Goal: Information Seeking & Learning: Learn about a topic

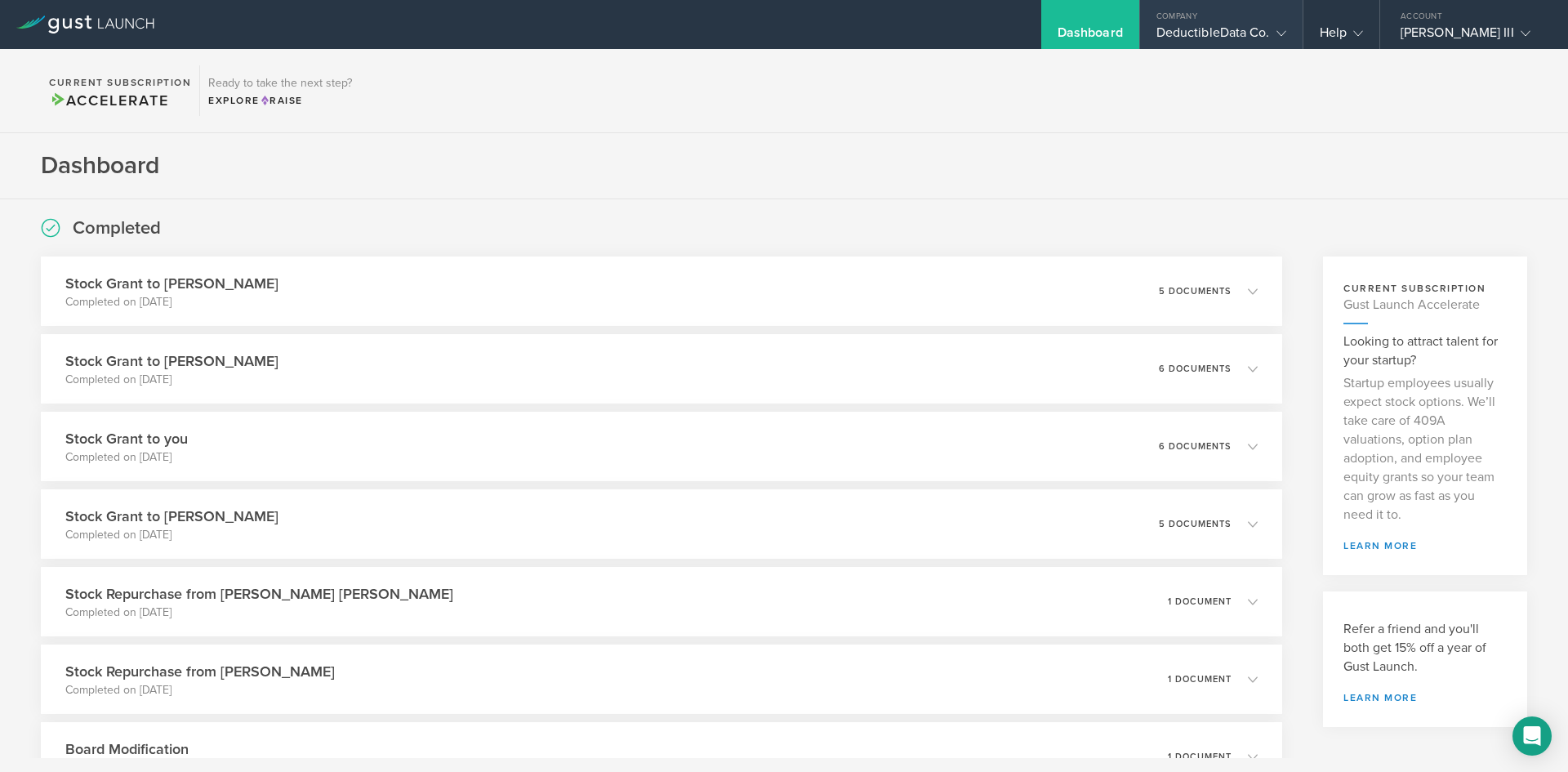
click at [1208, 35] on div "DeductibleData Co." at bounding box center [1222, 36] width 130 height 24
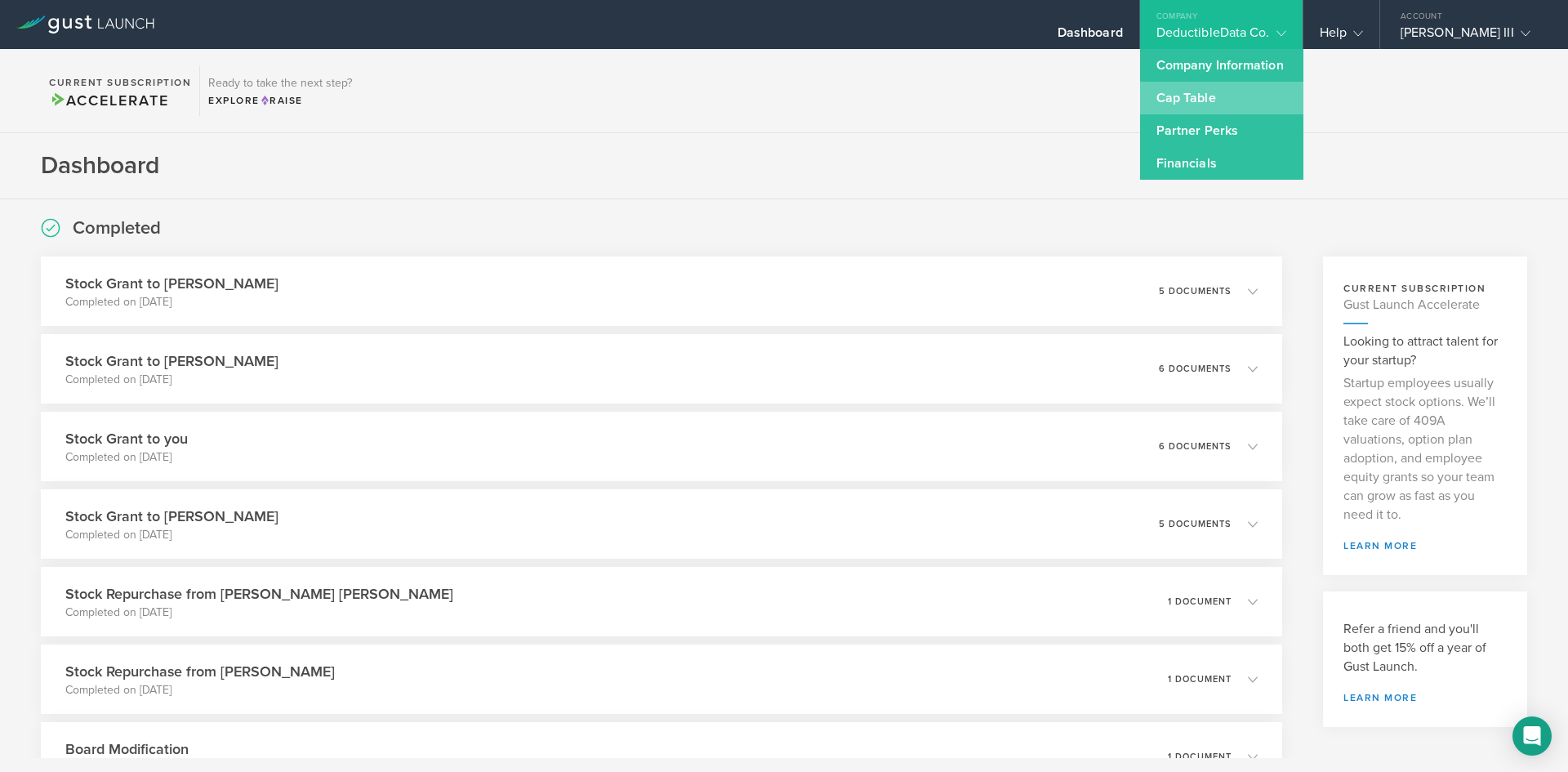
click at [1171, 100] on link "Cap Table" at bounding box center [1222, 98] width 164 height 33
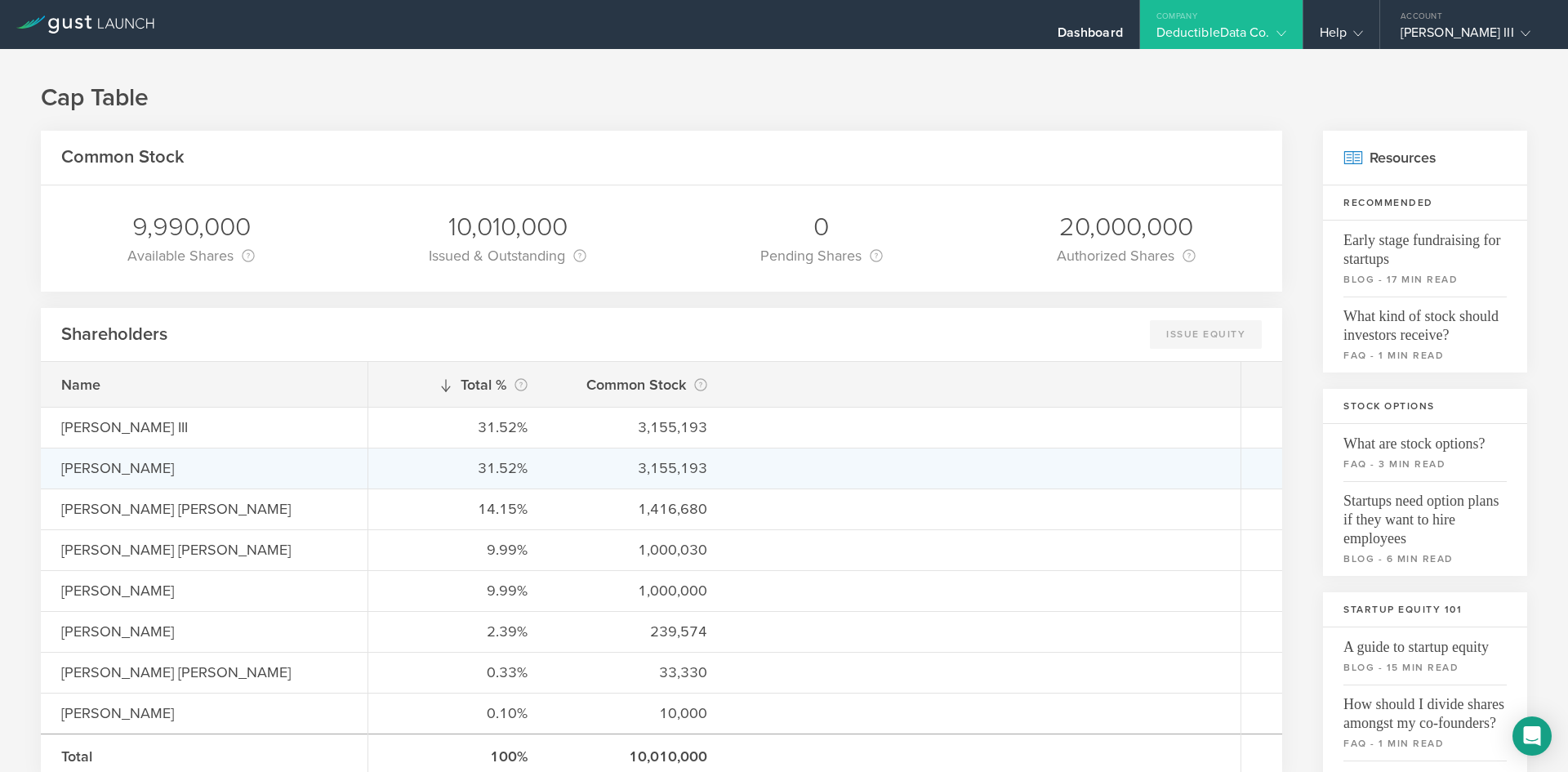
scroll to position [81, 0]
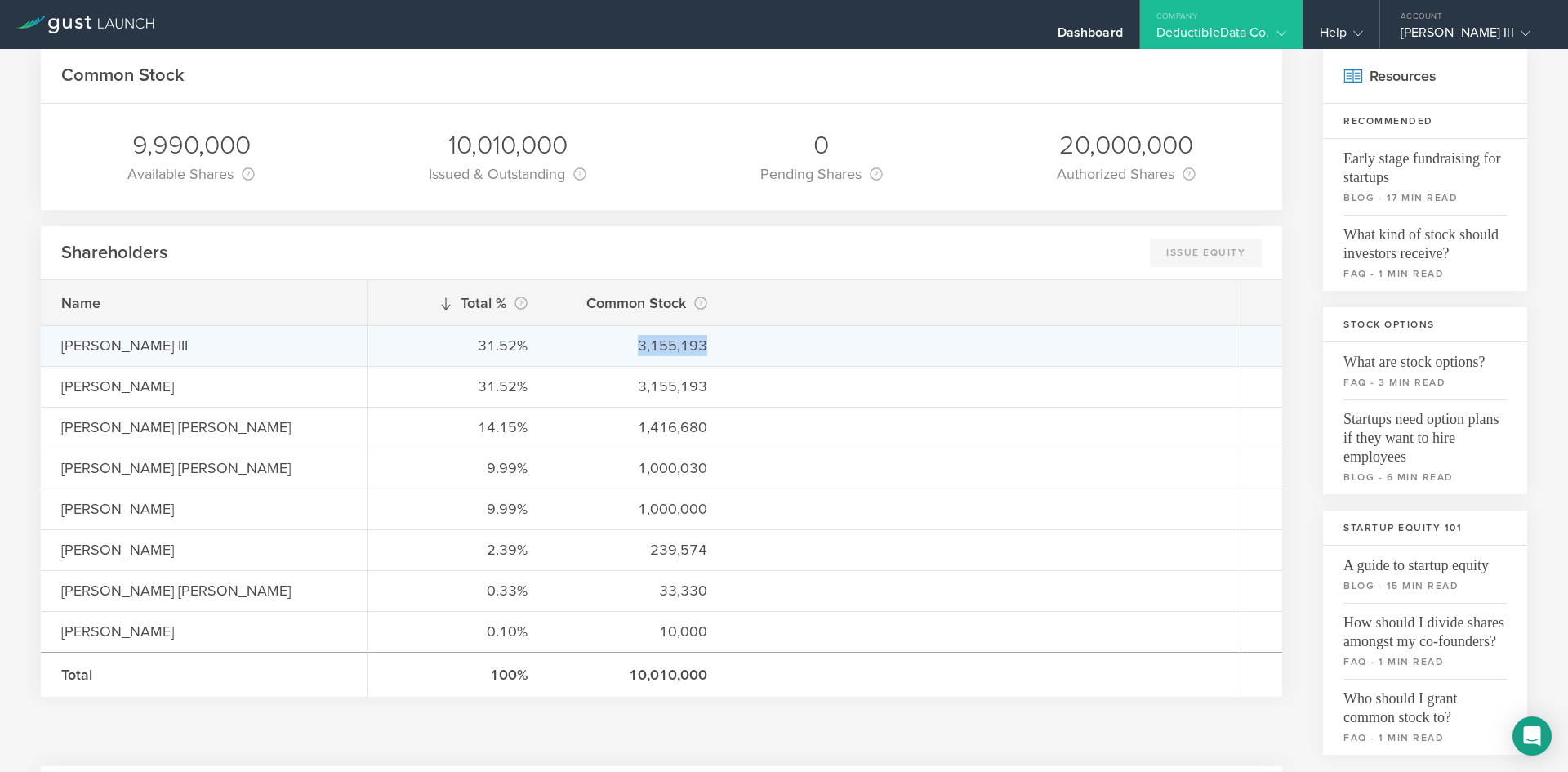
drag, startPoint x: 635, startPoint y: 349, endPoint x: 771, endPoint y: 330, distance: 137.3
click at [771, 330] on div "31.52% 3,155,193" at bounding box center [804, 345] width 872 height 41
click at [768, 342] on div "31.52% 3,155,193" at bounding box center [804, 345] width 872 height 41
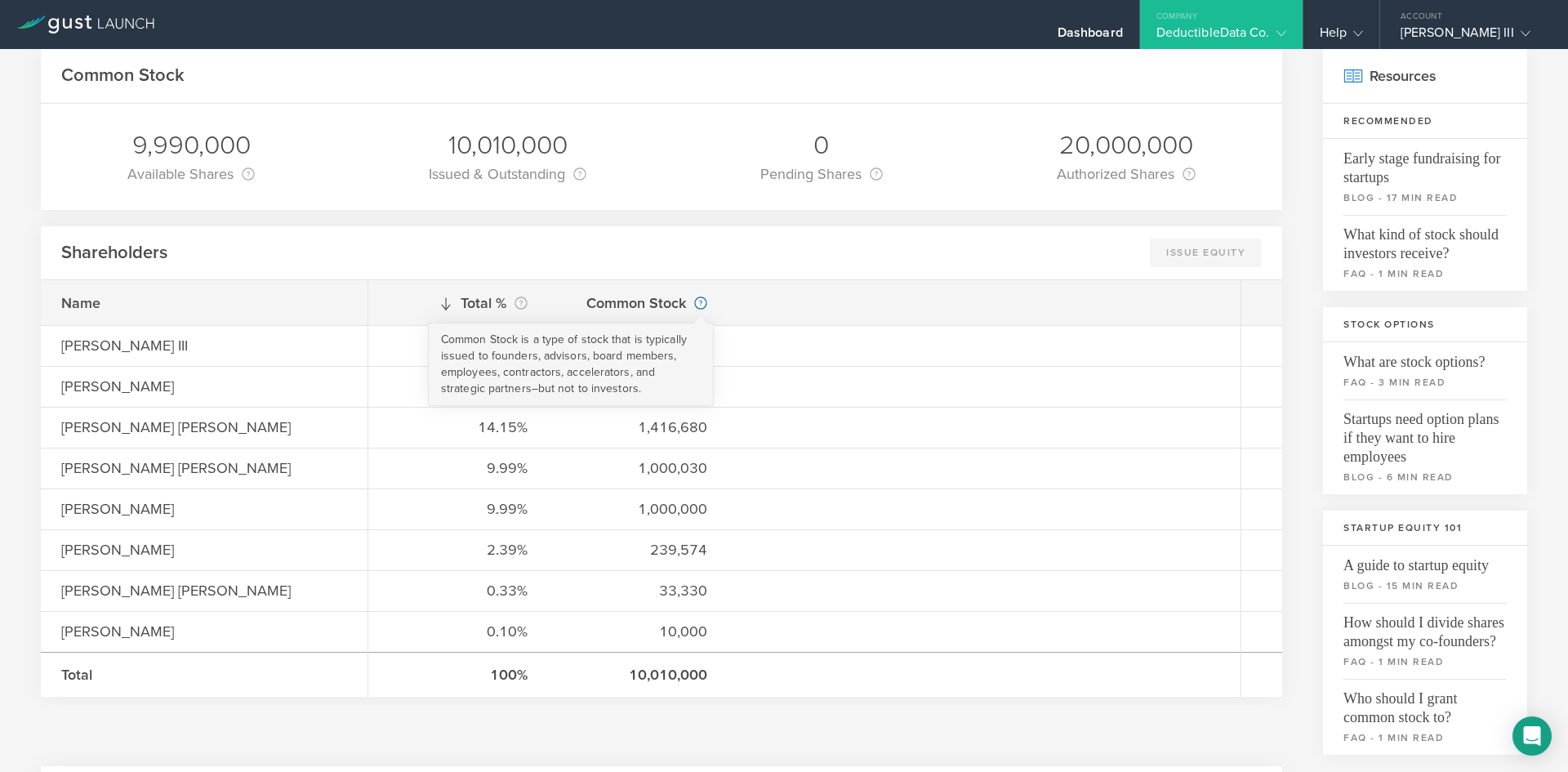
click at [701, 298] on circle at bounding box center [701, 303] width 12 height 12
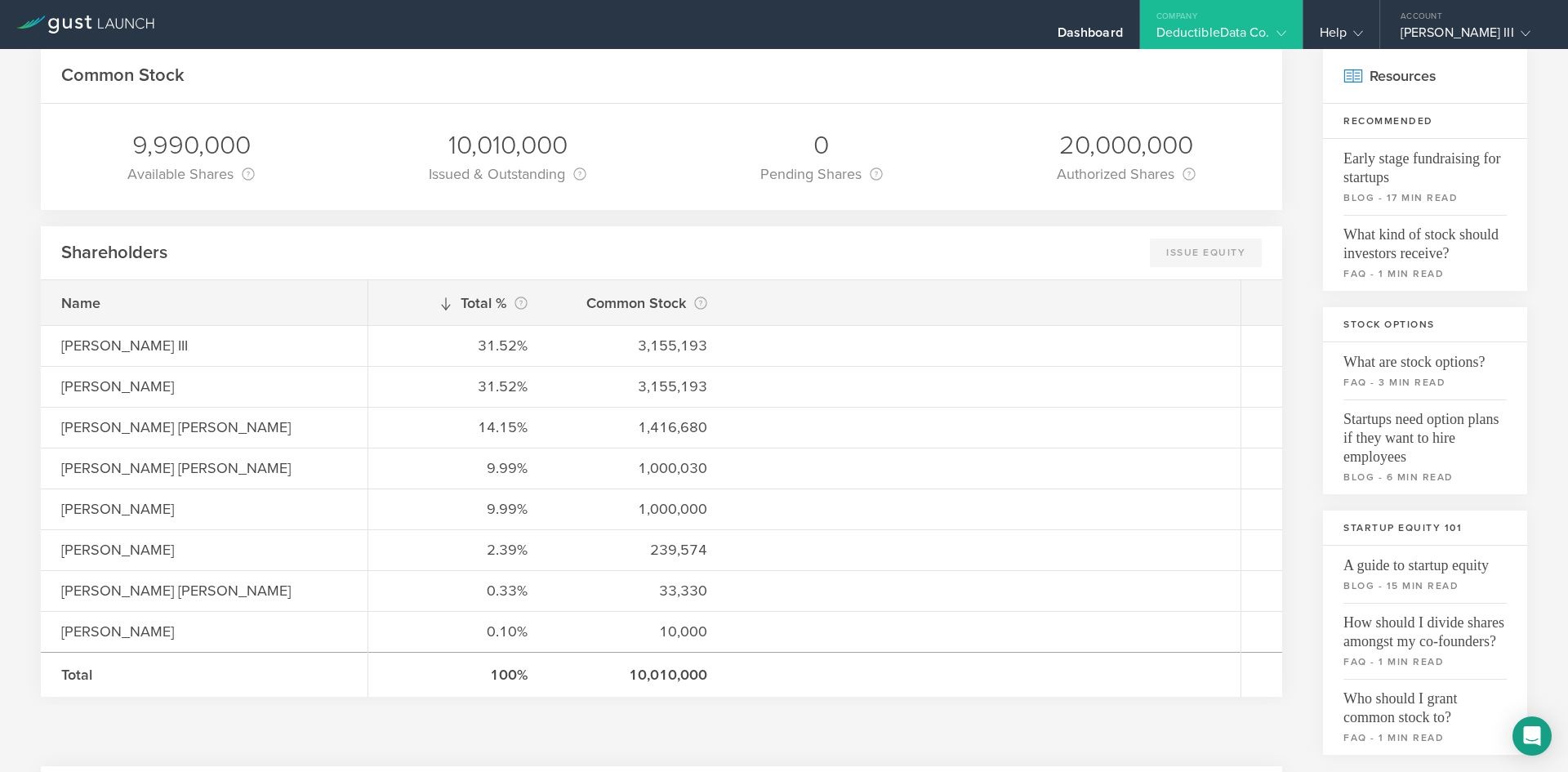
click at [837, 268] on div "Shareholders Issue Equity This feature is currently only available to the CEO o…" at bounding box center [661, 253] width 1241 height 54
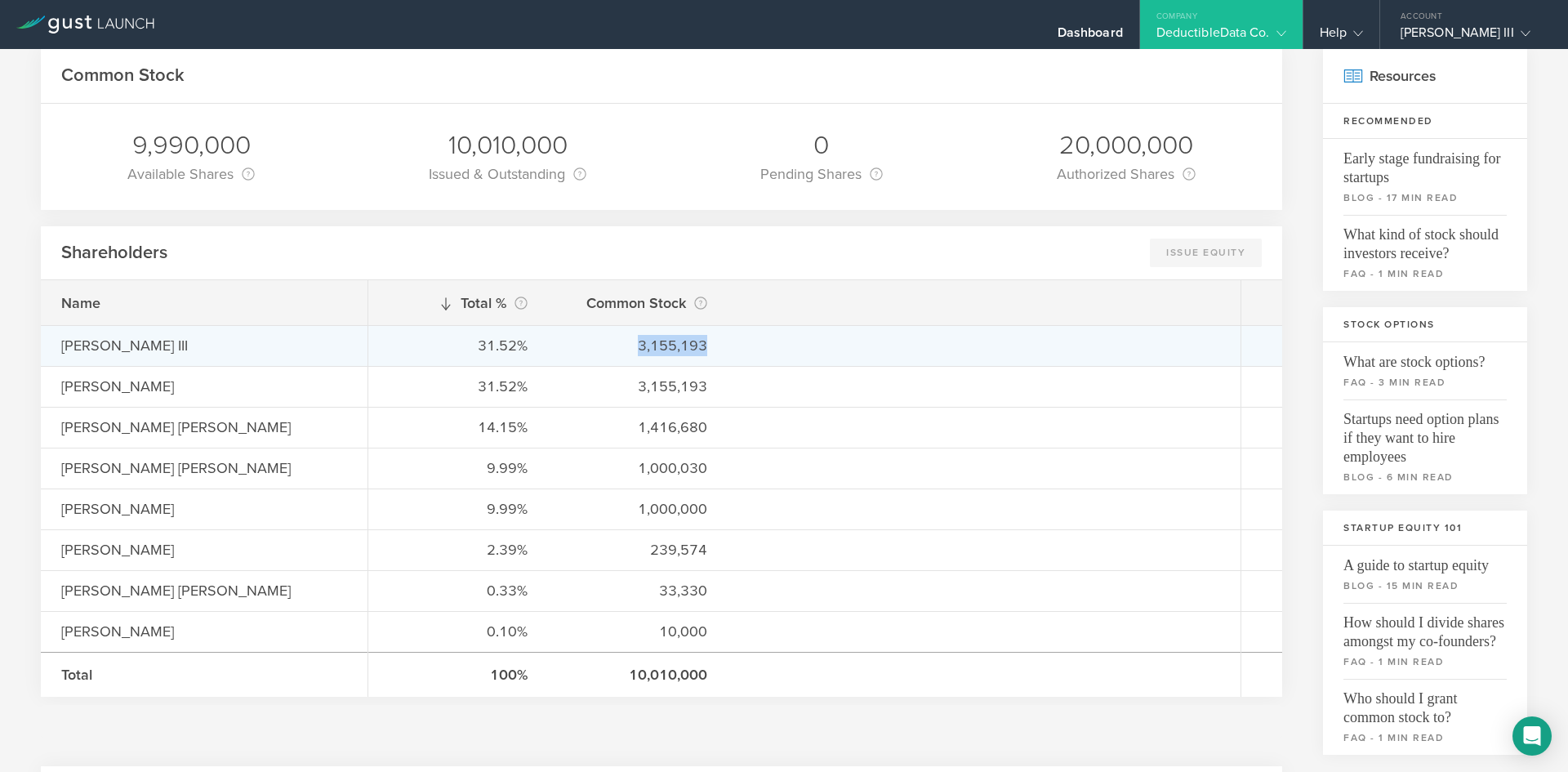
drag, startPoint x: 715, startPoint y: 341, endPoint x: 611, endPoint y: 361, distance: 105.9
click at [612, 361] on div "31.52% 3,155,193" at bounding box center [804, 345] width 872 height 41
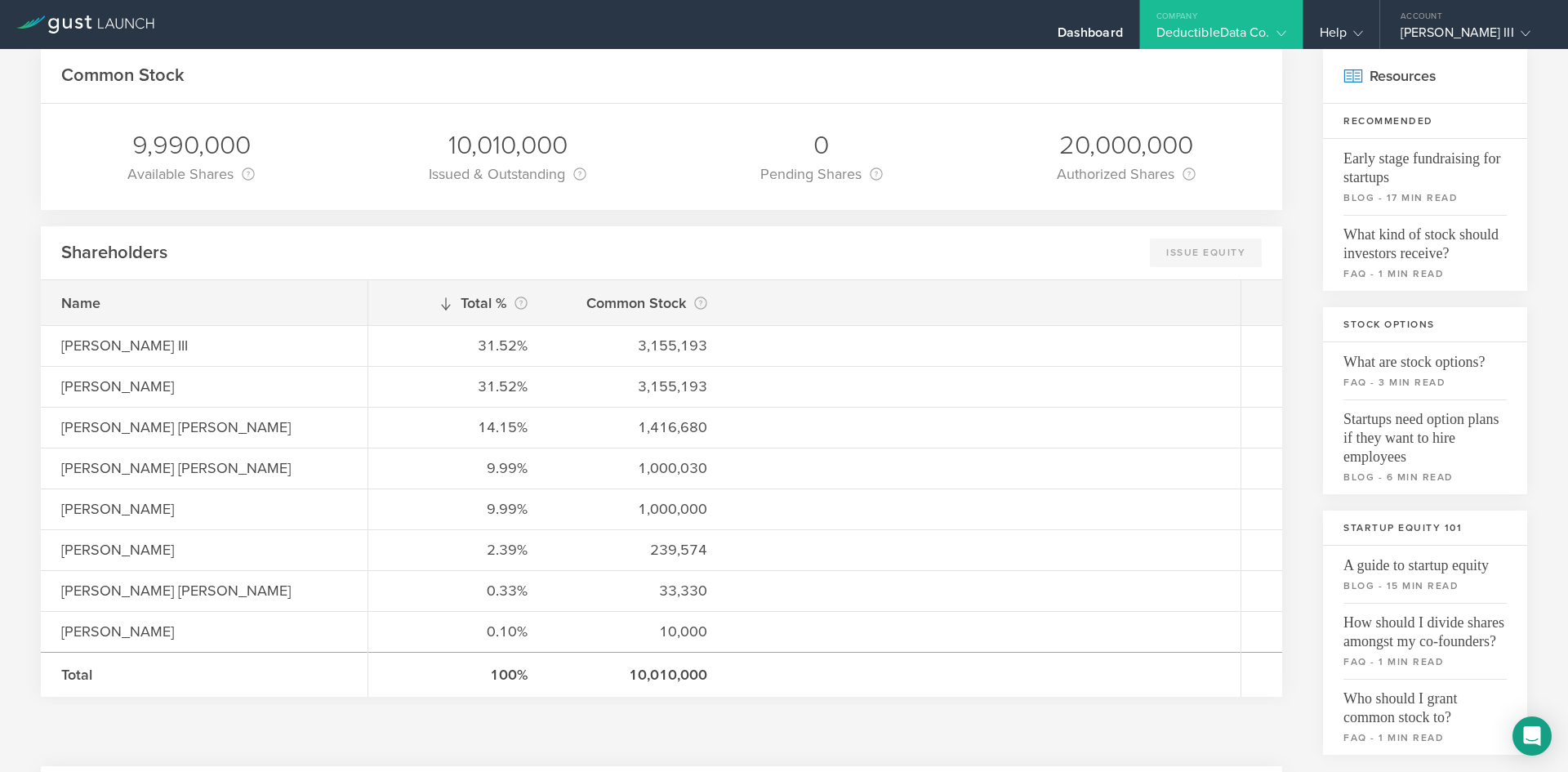
click at [647, 268] on div "Shareholders Issue Equity This feature is currently only available to the CEO o…" at bounding box center [661, 253] width 1241 height 54
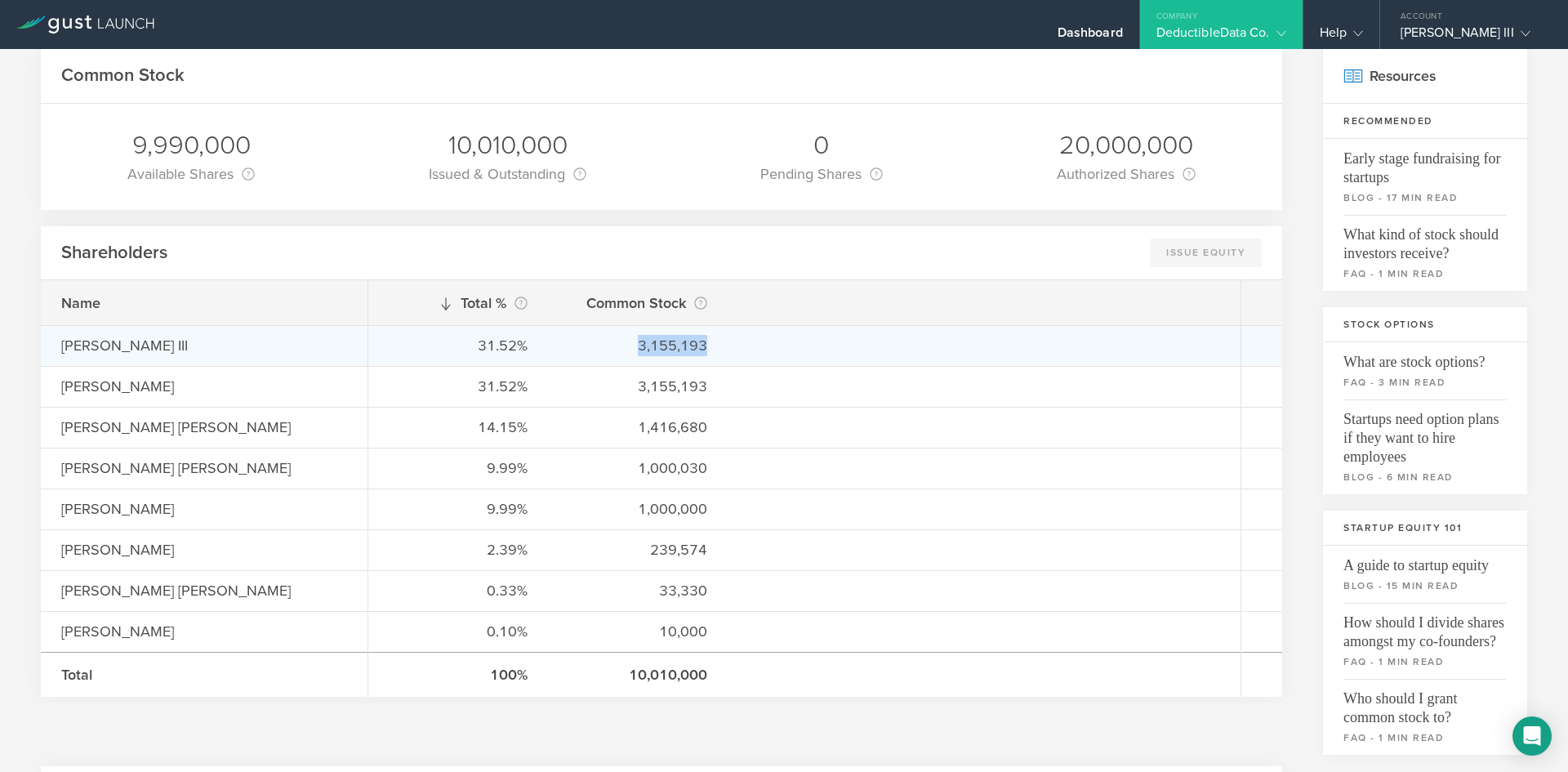
drag, startPoint x: 706, startPoint y: 345, endPoint x: 638, endPoint y: 346, distance: 68.0
click at [638, 346] on div "3,155,193" at bounding box center [638, 346] width 139 height 21
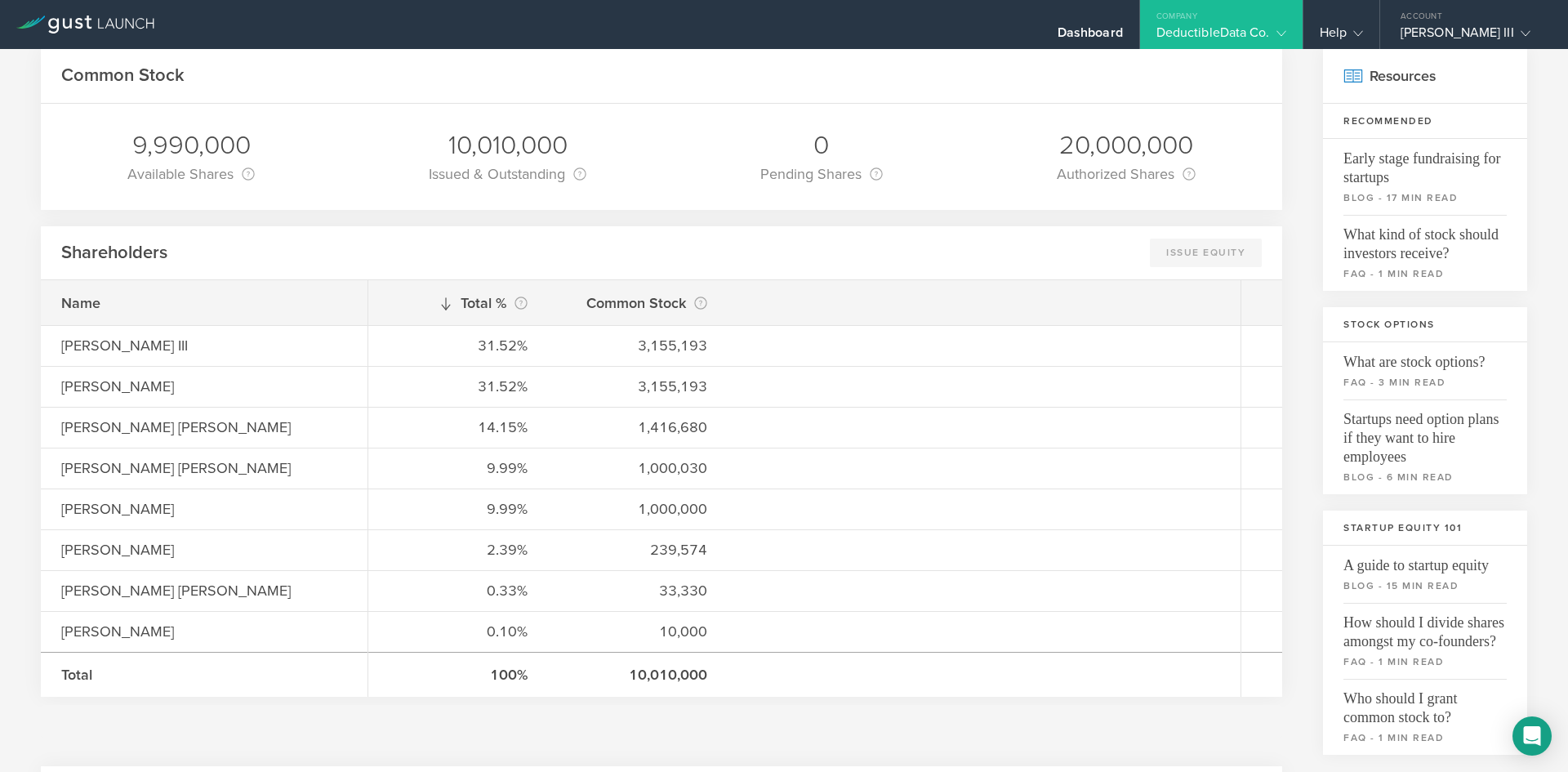
click at [635, 283] on div "Total % This is the percentage of each shareholder’s ownership, relative to the…" at bounding box center [804, 302] width 872 height 45
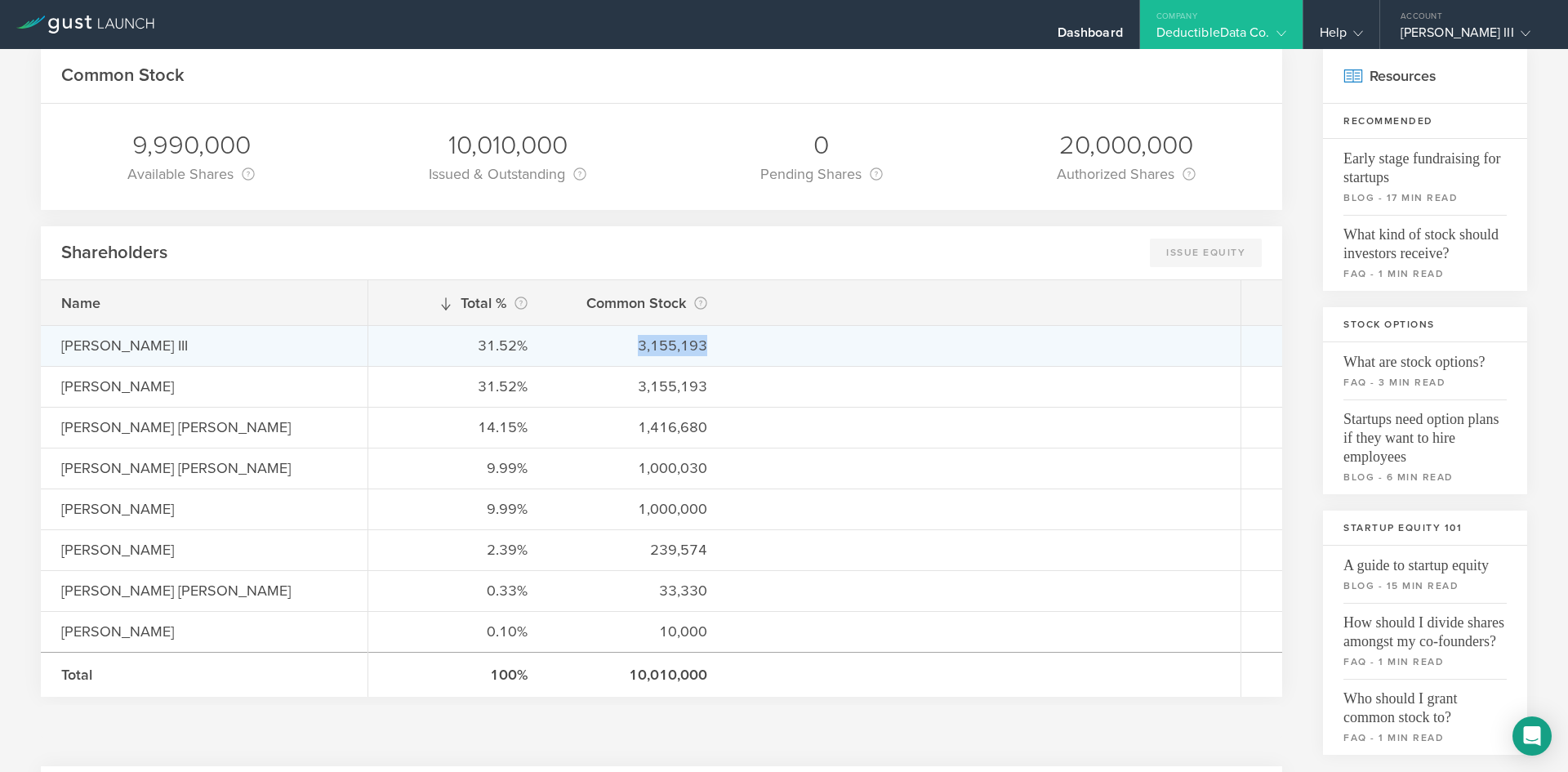
drag, startPoint x: 712, startPoint y: 340, endPoint x: 635, endPoint y: 356, distance: 78.6
click at [635, 356] on div "31.52% 3,155,193" at bounding box center [804, 345] width 872 height 41
click at [636, 353] on div "3,155,193" at bounding box center [638, 346] width 139 height 21
drag, startPoint x: 639, startPoint y: 348, endPoint x: 709, endPoint y: 333, distance: 71.6
click at [709, 333] on div "31.52% 3,155,193" at bounding box center [804, 345] width 872 height 41
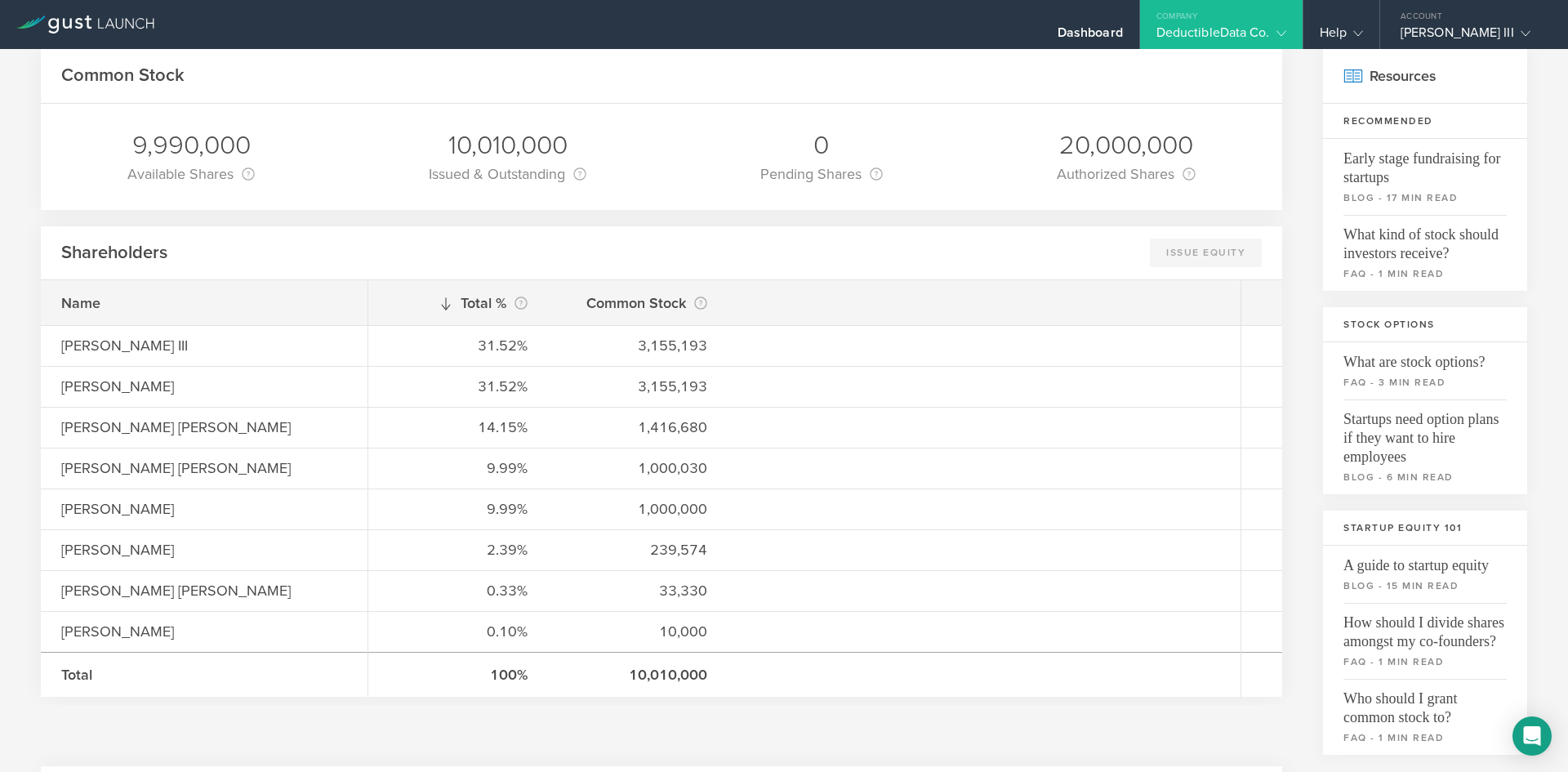
click at [682, 271] on div "Shareholders Issue Equity This feature is currently only available to the CEO o…" at bounding box center [661, 253] width 1241 height 54
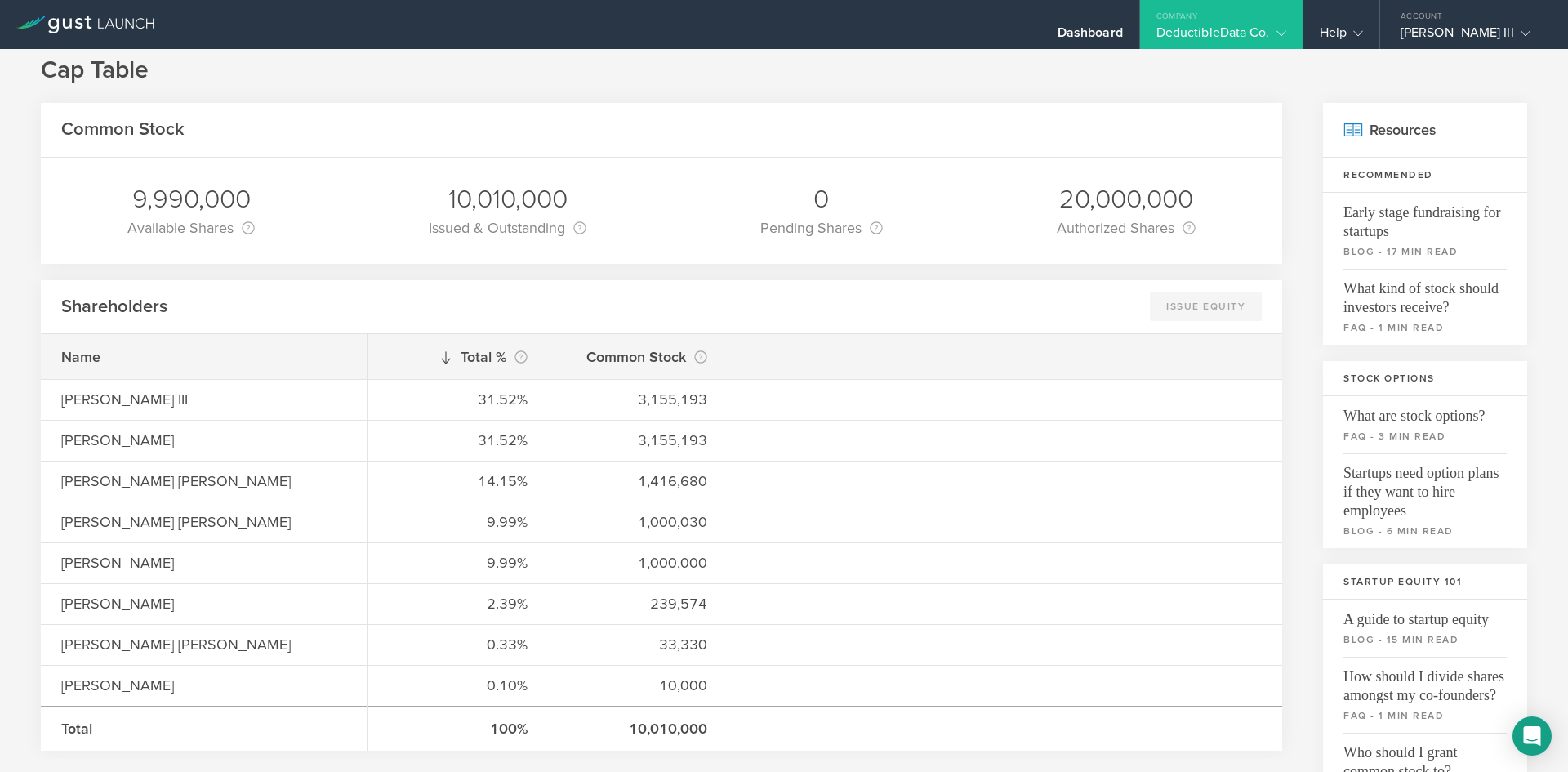
scroll to position [0, 0]
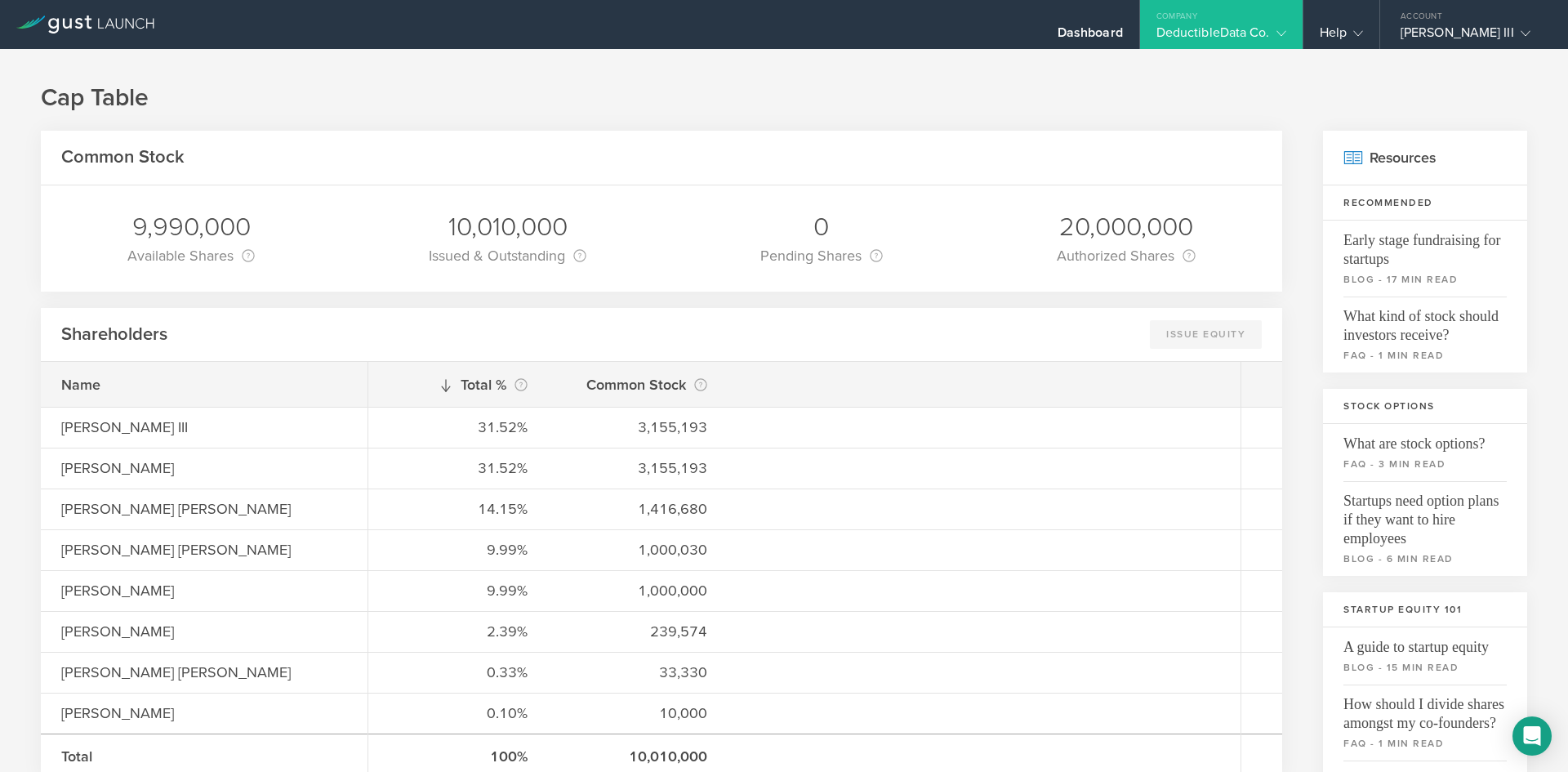
click at [845, 117] on div "Cap Table Common Stock 9,990,000 Available Shares This is the number of shares …" at bounding box center [784, 747] width 1568 height 1395
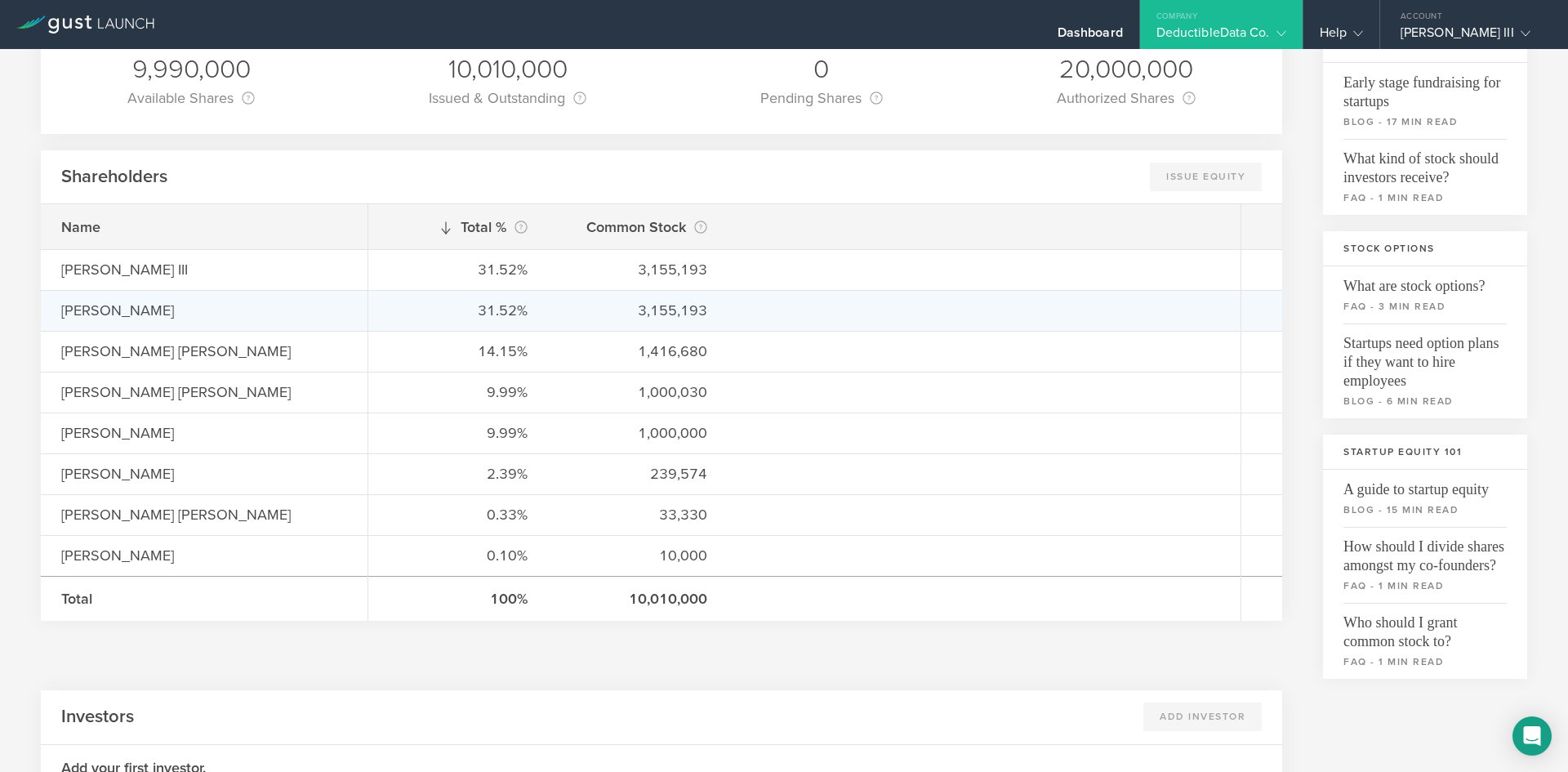
scroll to position [164, 0]
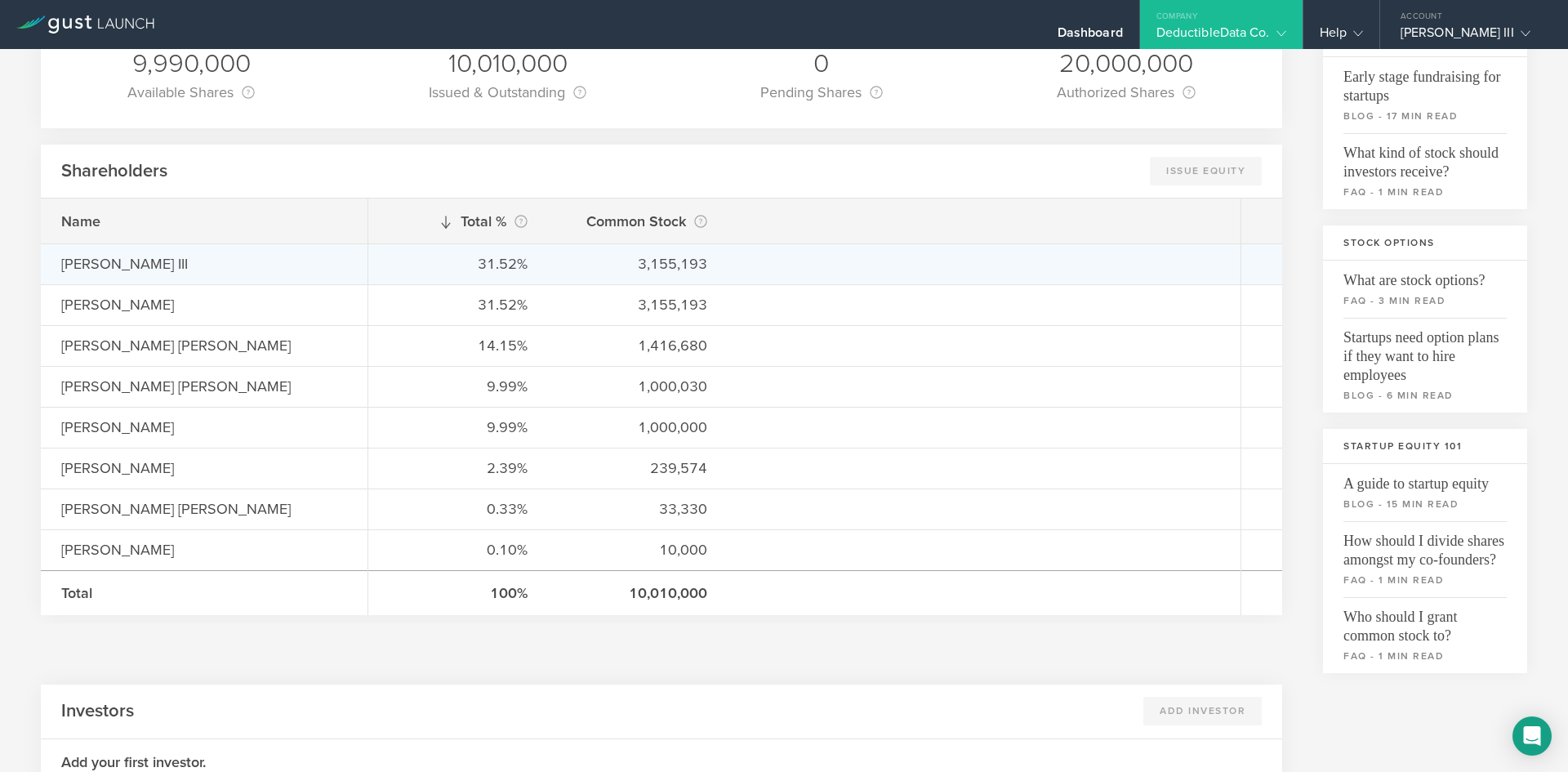
click at [691, 265] on div "3,155,193" at bounding box center [638, 263] width 139 height 21
click at [153, 280] on div "Reber Porterfield Kennedy III" at bounding box center [204, 263] width 327 height 41
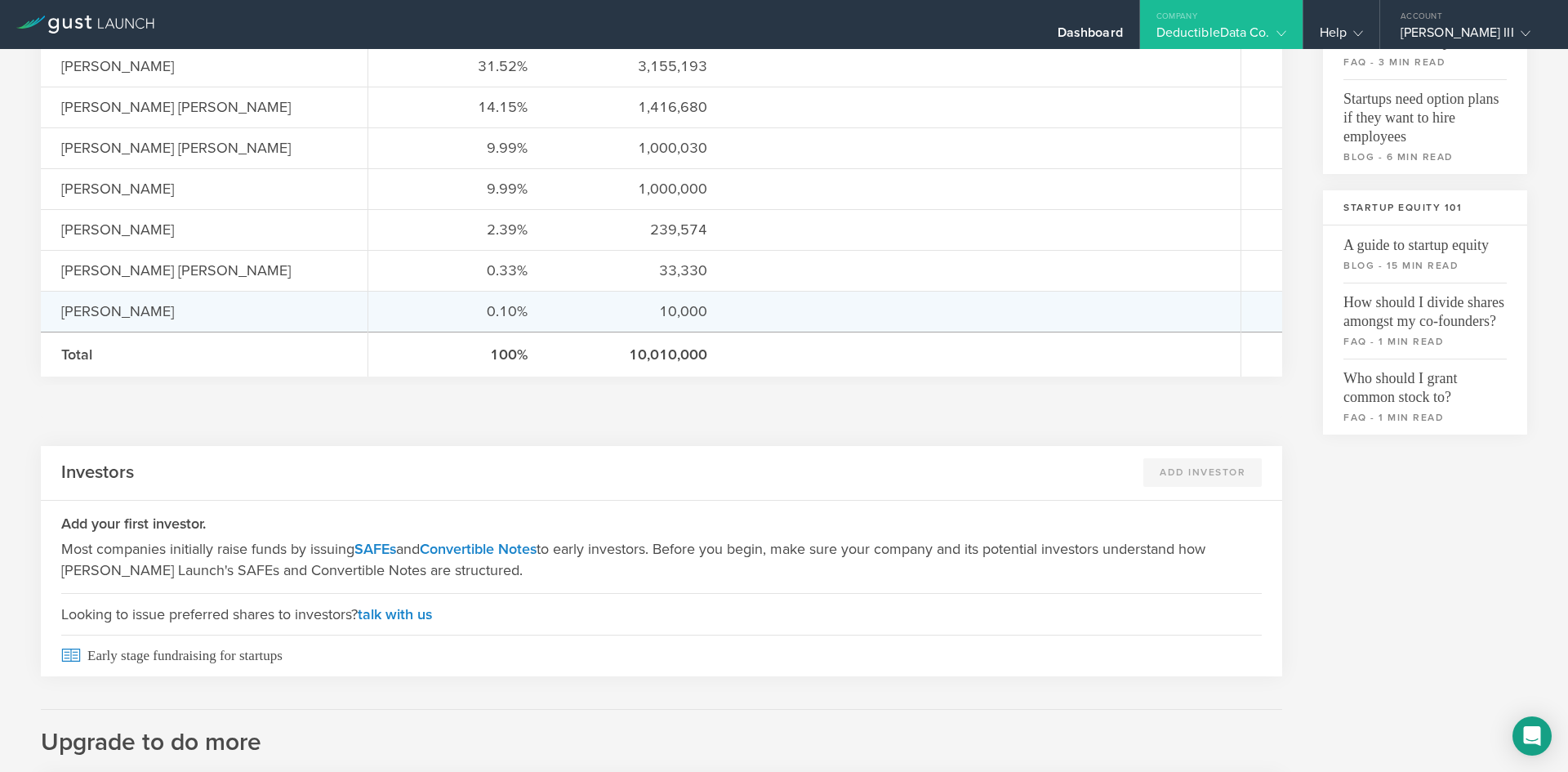
scroll to position [101, 0]
